Goal: Information Seeking & Learning: Learn about a topic

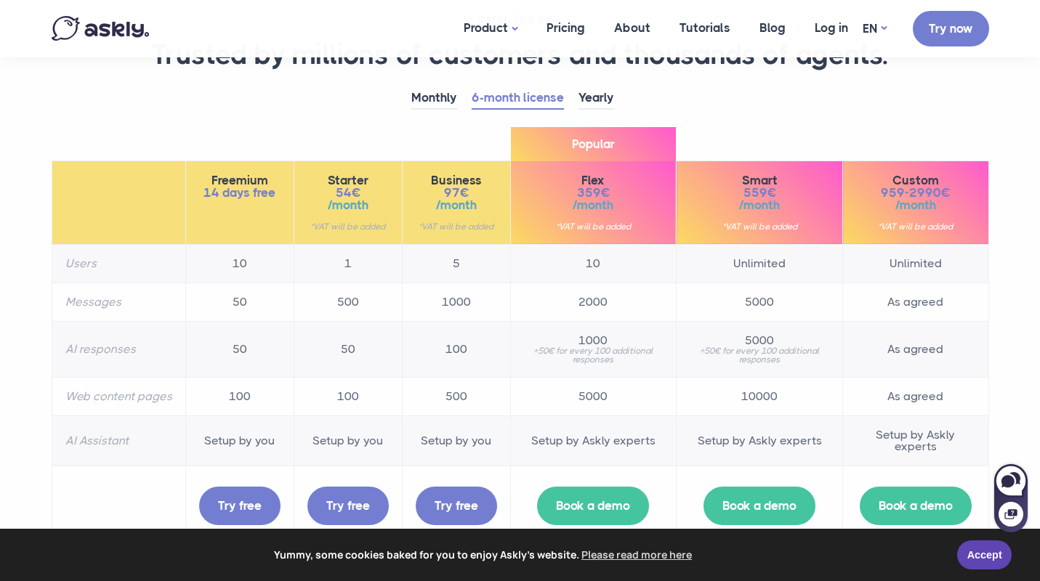
scroll to position [73, 0]
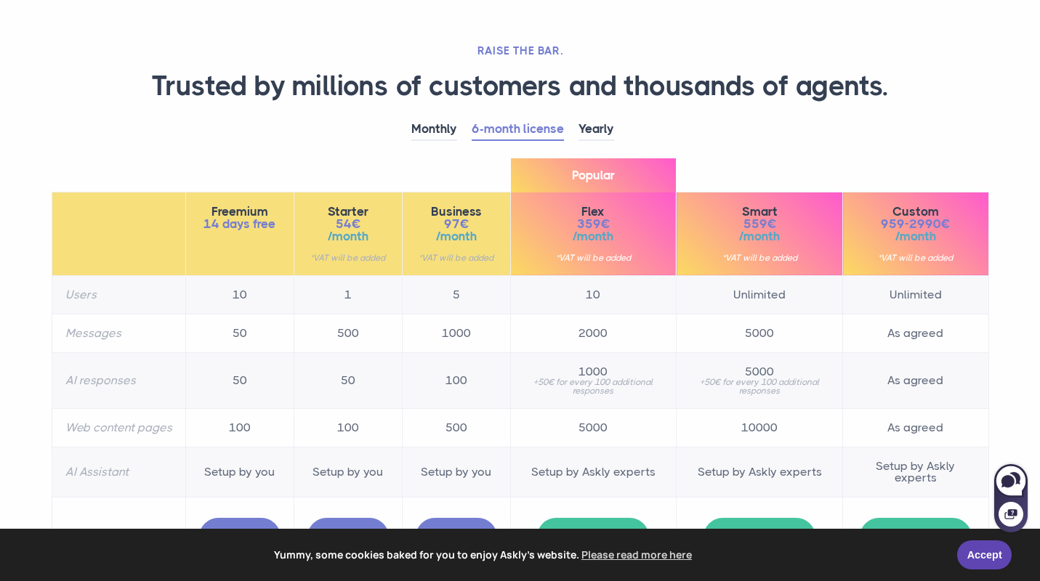
click at [499, 127] on link "6-month license" at bounding box center [517, 129] width 92 height 23
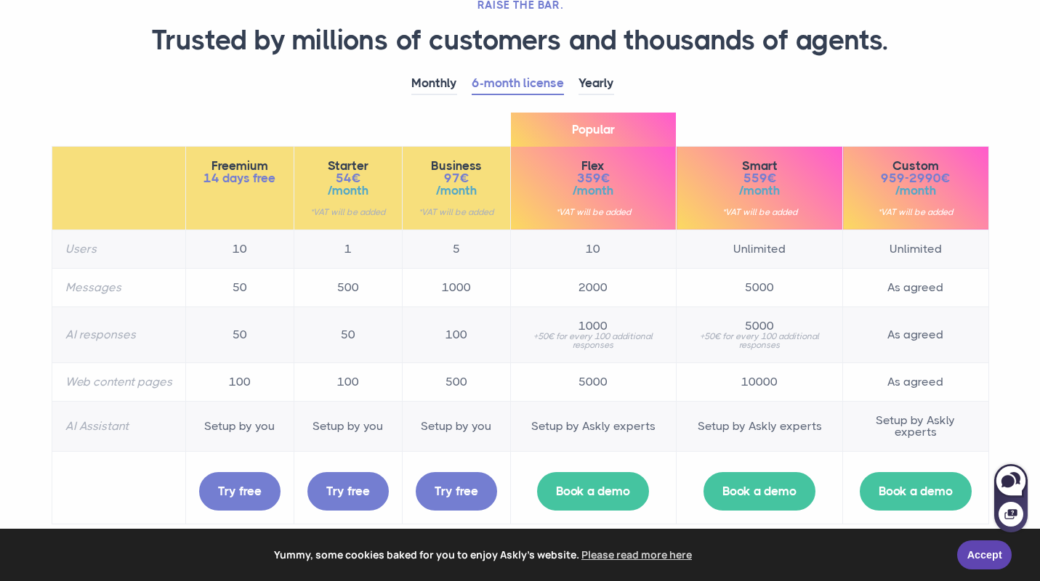
scroll to position [114, 0]
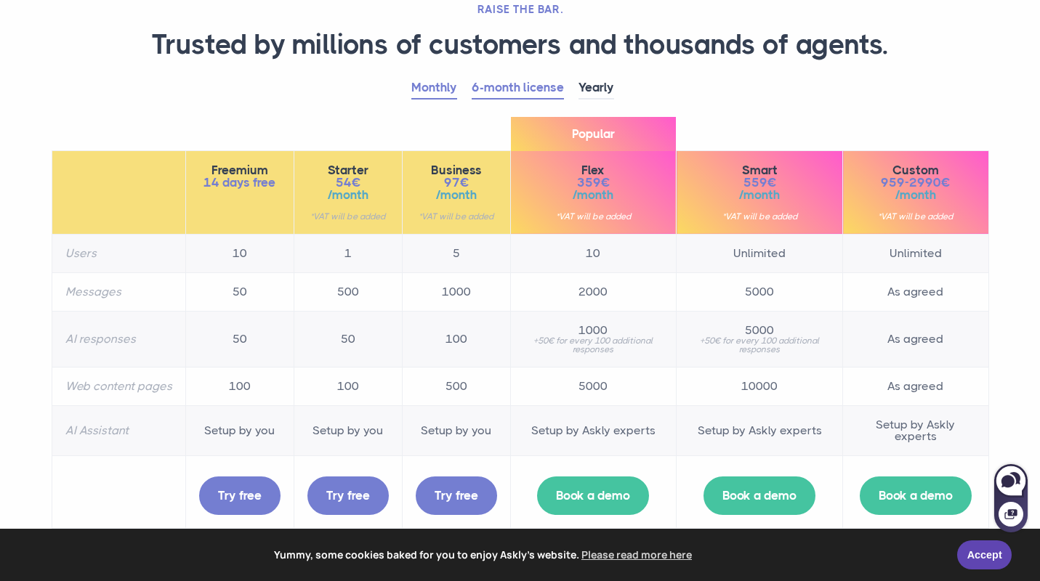
click at [429, 86] on link "Monthly" at bounding box center [434, 88] width 46 height 23
click at [591, 87] on link "Yearly" at bounding box center [596, 88] width 36 height 23
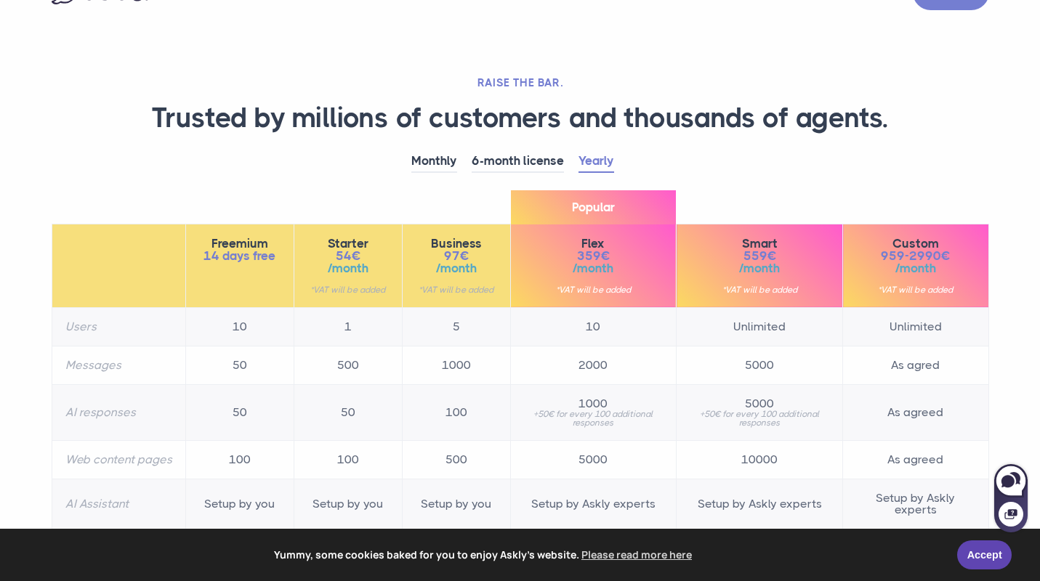
scroll to position [0, 0]
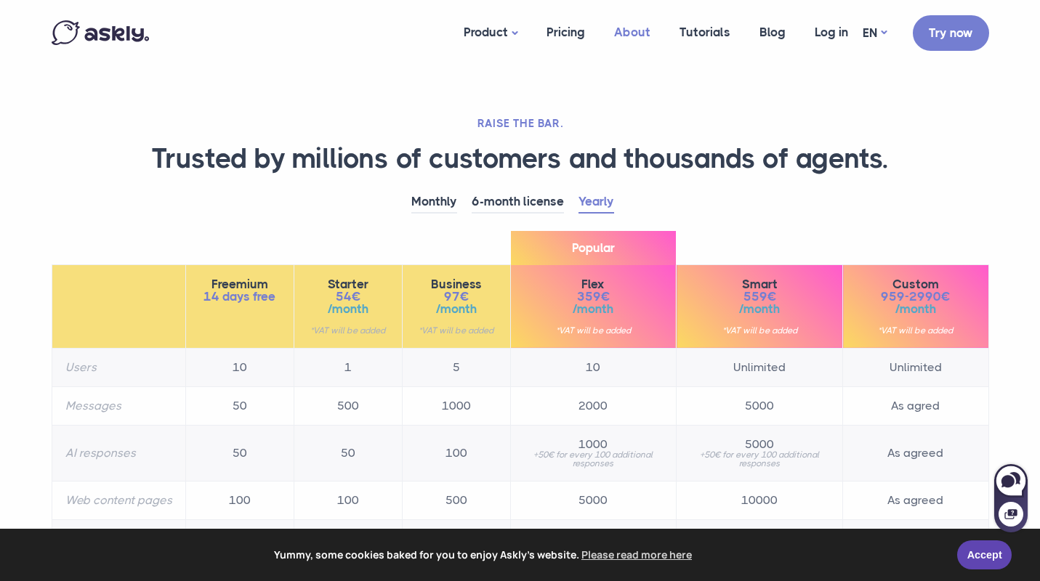
click at [628, 31] on link "About" at bounding box center [631, 32] width 65 height 56
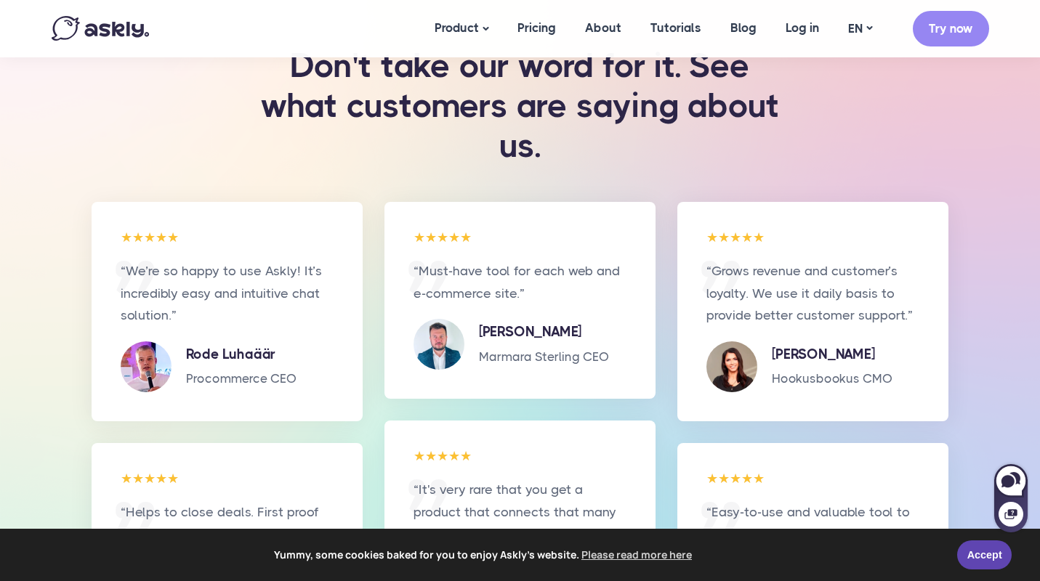
scroll to position [2146, 0]
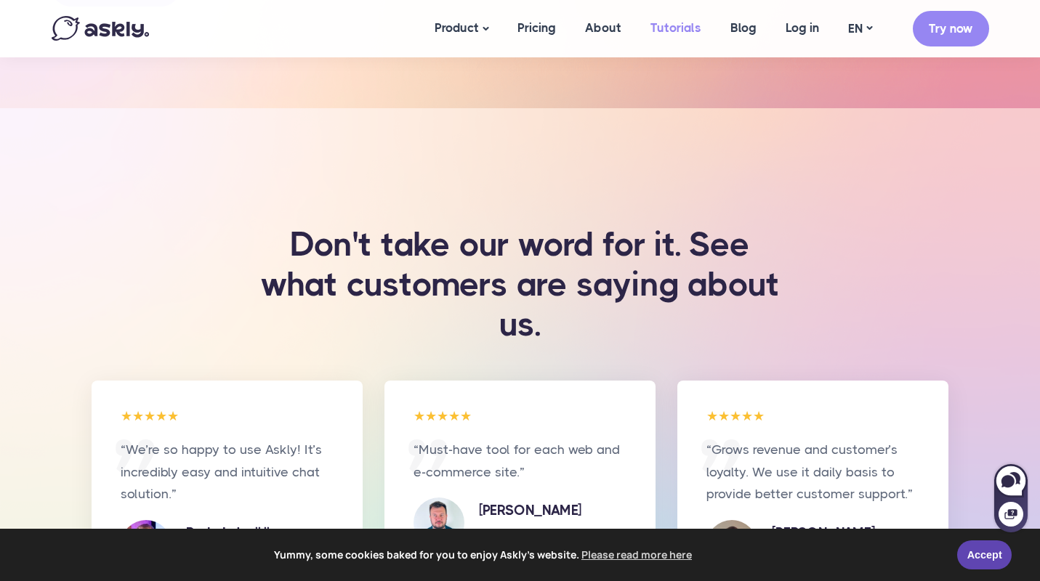
click at [668, 23] on link "Tutorials" at bounding box center [676, 28] width 80 height 56
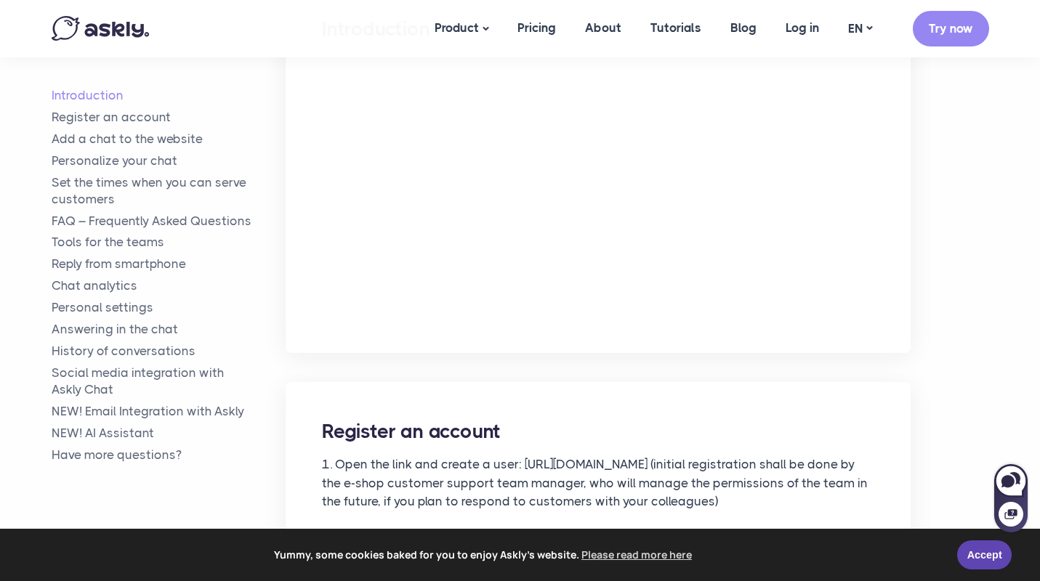
scroll to position [386, 0]
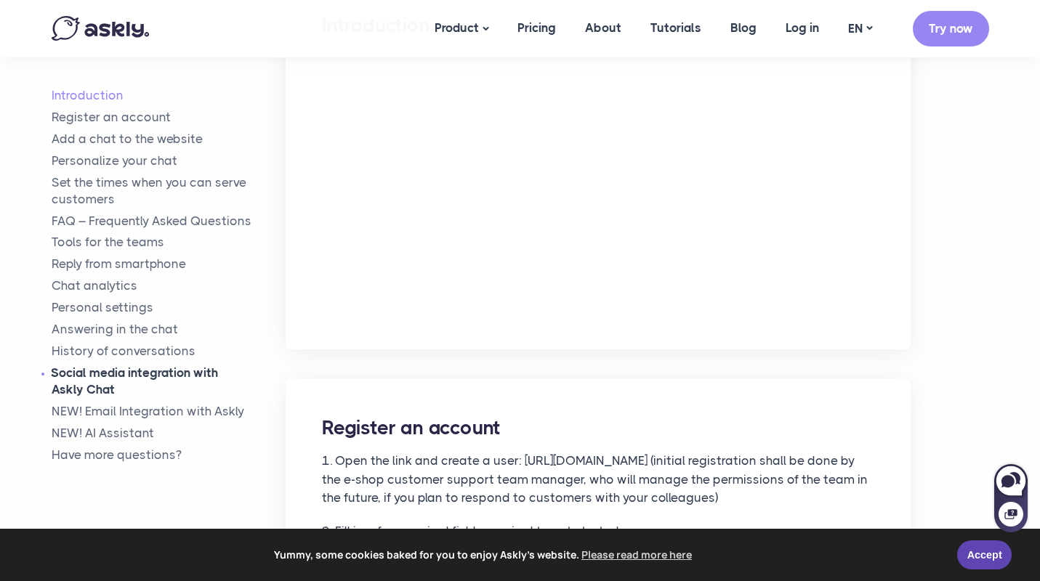
click at [146, 373] on link "Social media integration with Askly Chat" at bounding box center [169, 381] width 235 height 33
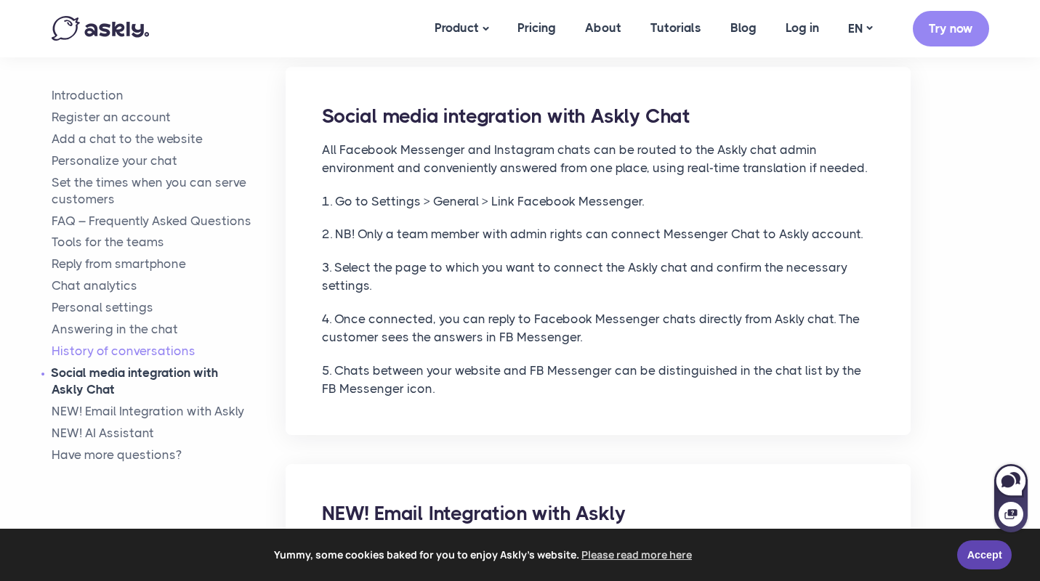
scroll to position [6448, 0]
click at [198, 411] on link "NEW! Email Integration with Askly" at bounding box center [169, 411] width 235 height 17
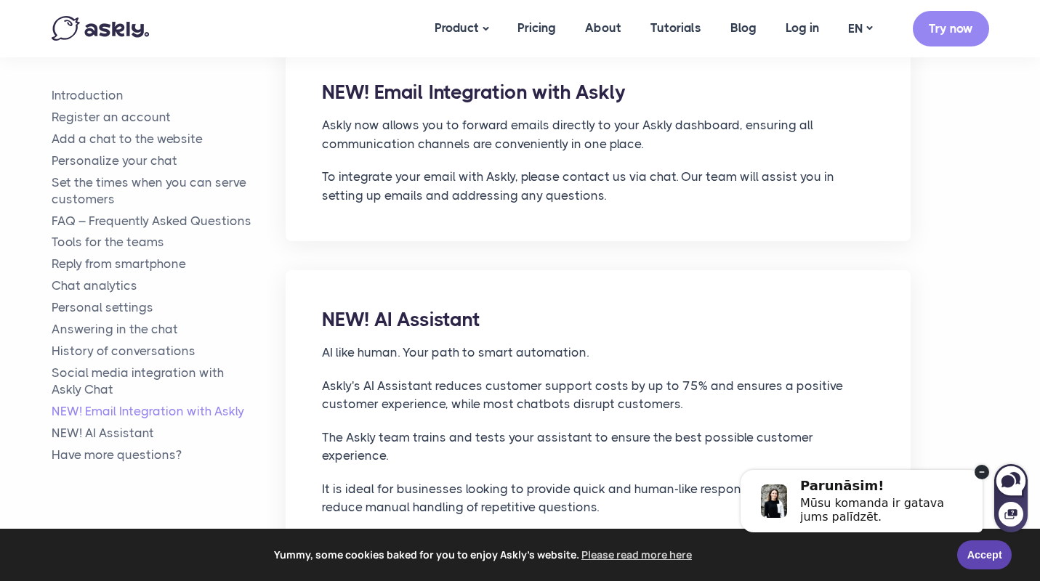
scroll to position [6887, 0]
